Goal: Transaction & Acquisition: Purchase product/service

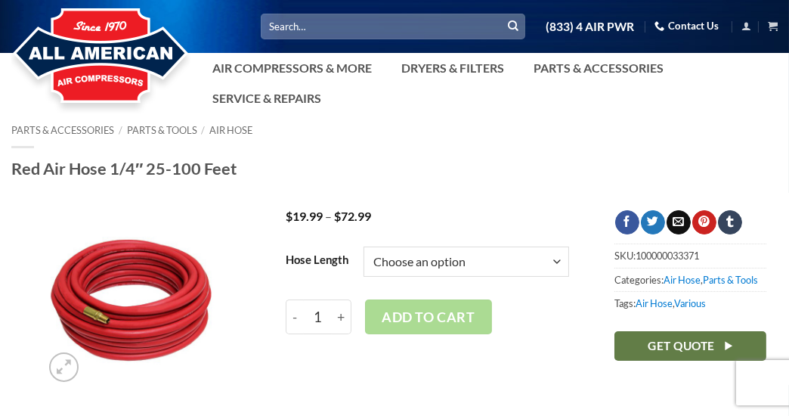
click at [557, 265] on select "Choose an option 25 ft 50 ft 100 ft" at bounding box center [467, 261] width 206 height 30
click at [364, 246] on select "Choose an option 25 ft 50 ft 100 ft" at bounding box center [467, 261] width 206 height 30
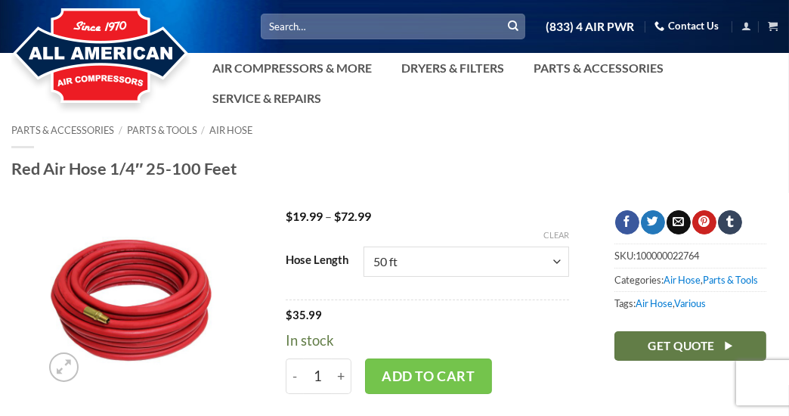
click at [457, 263] on select "Choose an option 25 ft 50 ft 100 ft" at bounding box center [467, 261] width 206 height 30
select select "100 ft"
click at [364, 246] on select "Choose an option 25 ft 50 ft 100 ft" at bounding box center [467, 261] width 206 height 30
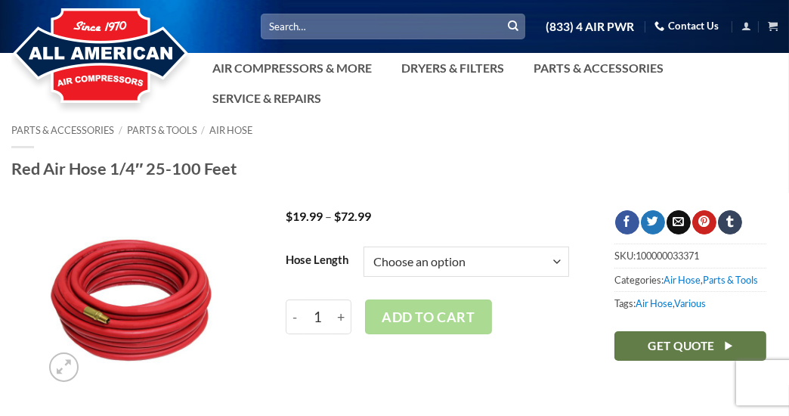
click at [559, 264] on select "Choose an option 25 ft 50 ft 100 ft" at bounding box center [467, 261] width 206 height 30
click at [364, 246] on select "Choose an option 25 ft 50 ft 100 ft" at bounding box center [467, 261] width 206 height 30
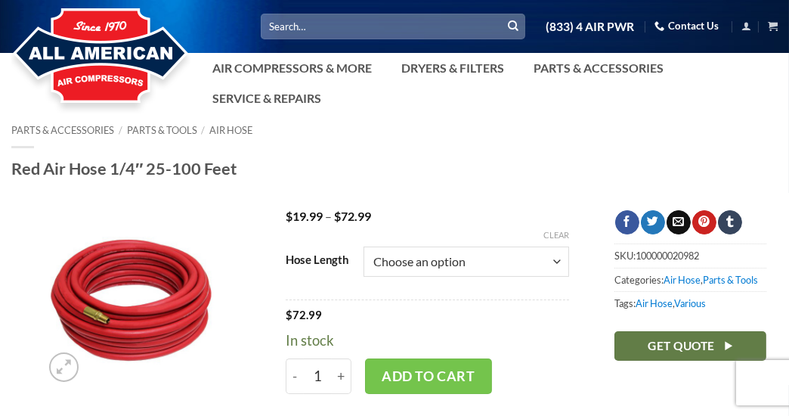
click at [551, 261] on select "Choose an option 25 ft 50 ft 100 ft" at bounding box center [467, 261] width 206 height 30
click at [554, 261] on select "Choose an option 25 ft 50 ft 100 ft" at bounding box center [467, 261] width 206 height 30
click at [547, 262] on select "Choose an option 25 ft 50 ft 100 ft" at bounding box center [467, 261] width 206 height 30
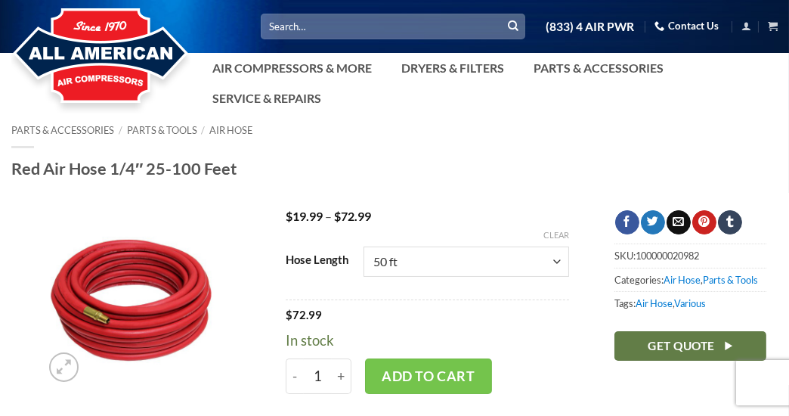
click at [364, 246] on select "Choose an option 25 ft 50 ft 100 ft" at bounding box center [467, 261] width 206 height 30
select select "50 ft"
